Goal: Task Accomplishment & Management: Use online tool/utility

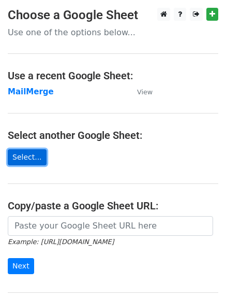
click at [23, 160] on link "Select..." at bounding box center [27, 157] width 39 height 16
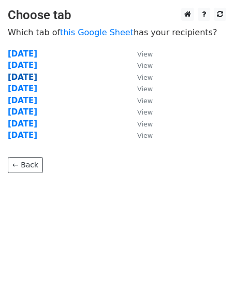
click at [31, 81] on strong "03/09/2025" at bounding box center [23, 76] width 30 height 9
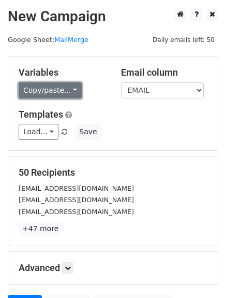
click at [65, 95] on link "Copy/paste..." at bounding box center [50, 90] width 63 height 16
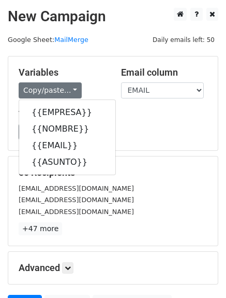
click at [127, 128] on div "Load... No templates saved Save" at bounding box center [113, 132] width 204 height 16
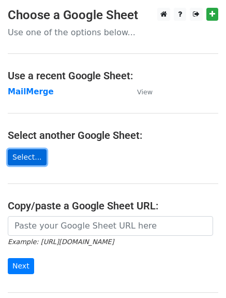
click at [20, 162] on link "Select..." at bounding box center [27, 157] width 39 height 16
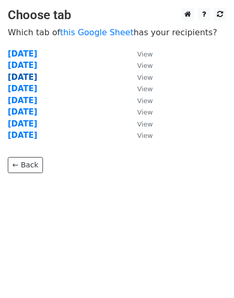
click at [28, 74] on strong "03/09/2025" at bounding box center [23, 76] width 30 height 9
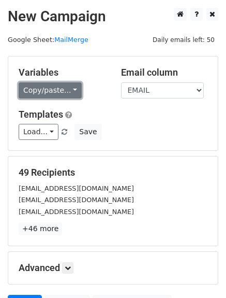
click at [41, 92] on link "Copy/paste..." at bounding box center [50, 90] width 63 height 16
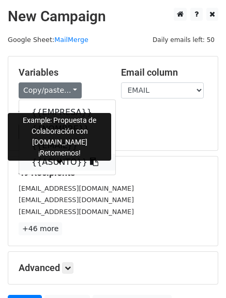
click at [46, 163] on link "{{ASUNTO}}" at bounding box center [67, 162] width 96 height 17
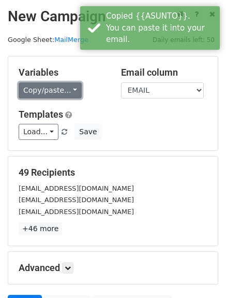
click at [43, 91] on link "Copy/paste..." at bounding box center [50, 90] width 63 height 16
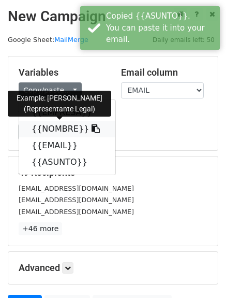
click at [54, 128] on link "{{NOMBRE}}" at bounding box center [67, 129] width 96 height 17
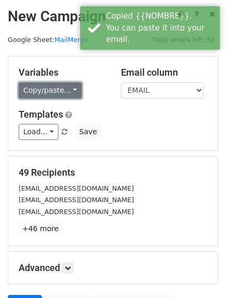
click at [64, 91] on link "Copy/paste..." at bounding box center [50, 90] width 63 height 16
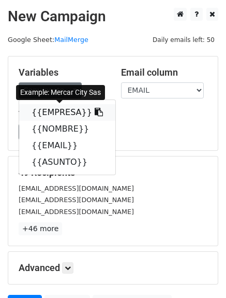
click at [49, 113] on link "{{EMPRESA}}" at bounding box center [67, 112] width 96 height 17
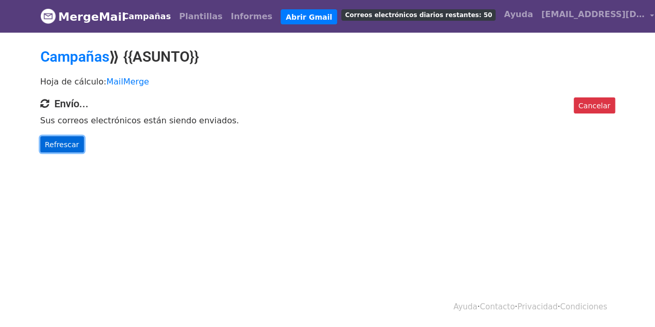
click at [52, 147] on font "Refrescar" at bounding box center [62, 144] width 34 height 8
